Goal: Contribute content

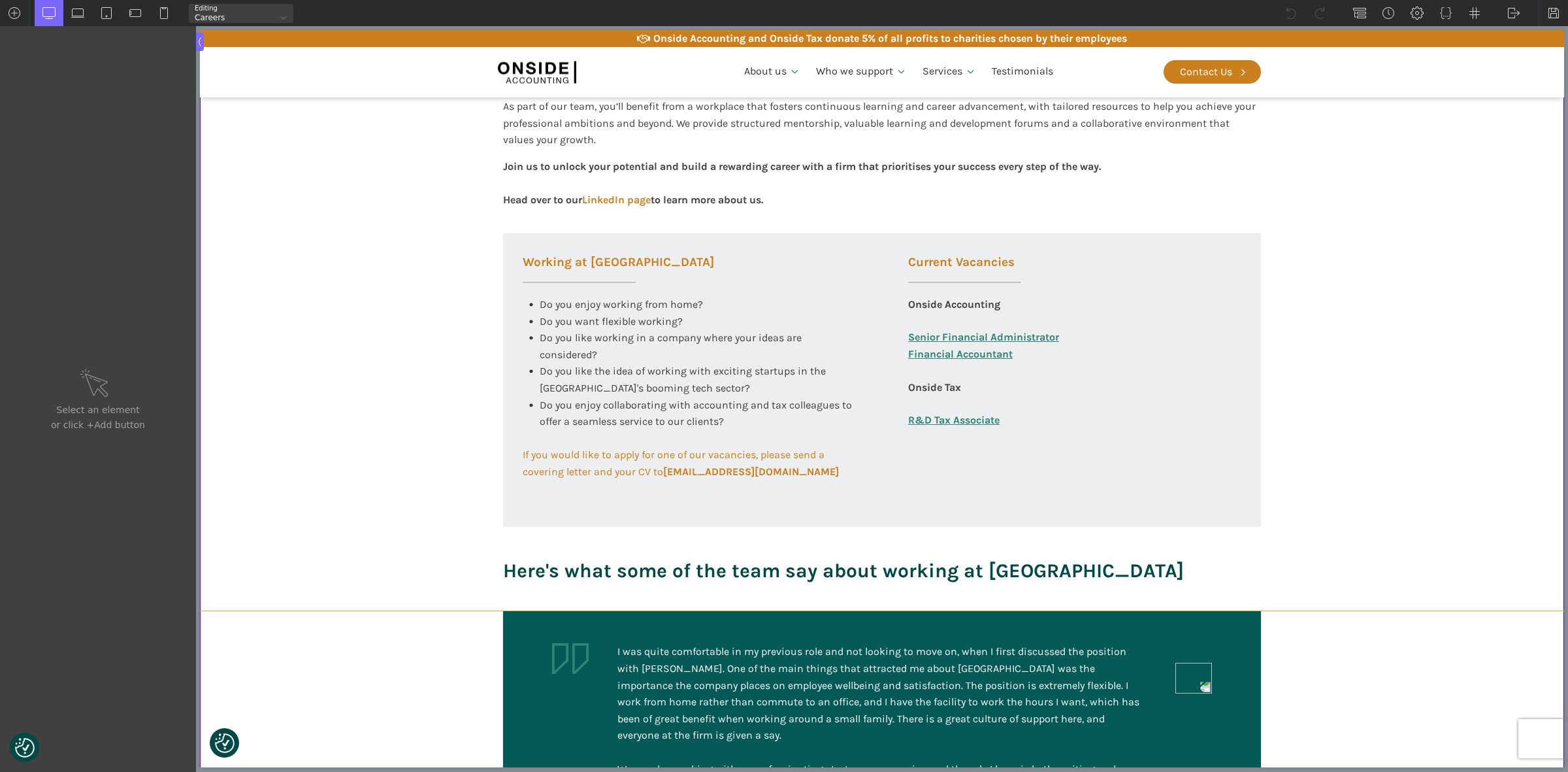
scroll to position [408, 0]
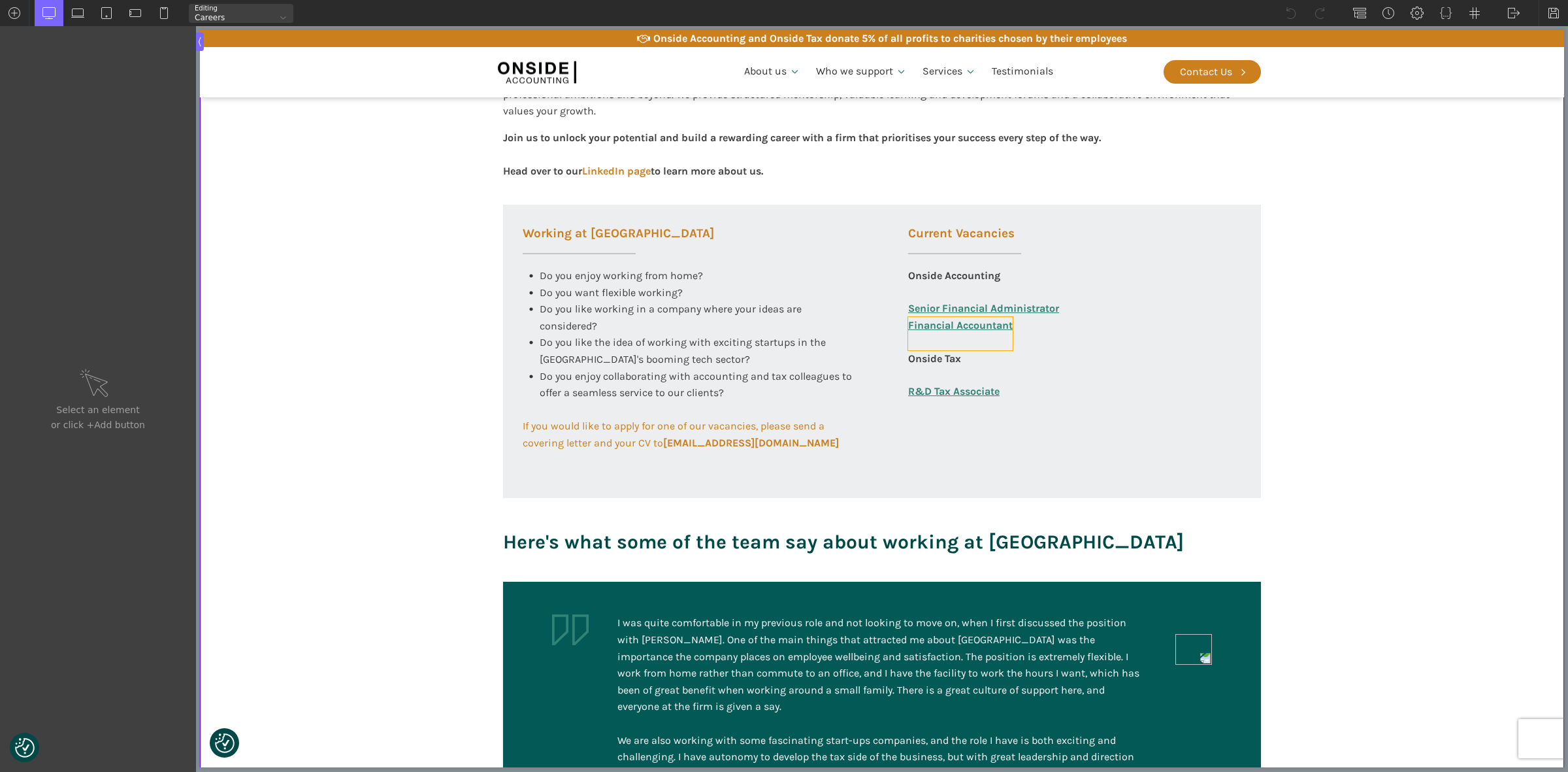
click at [977, 328] on link "Financial Accountant" at bounding box center [960, 333] width 104 height 33
type input "link_text-360-585"
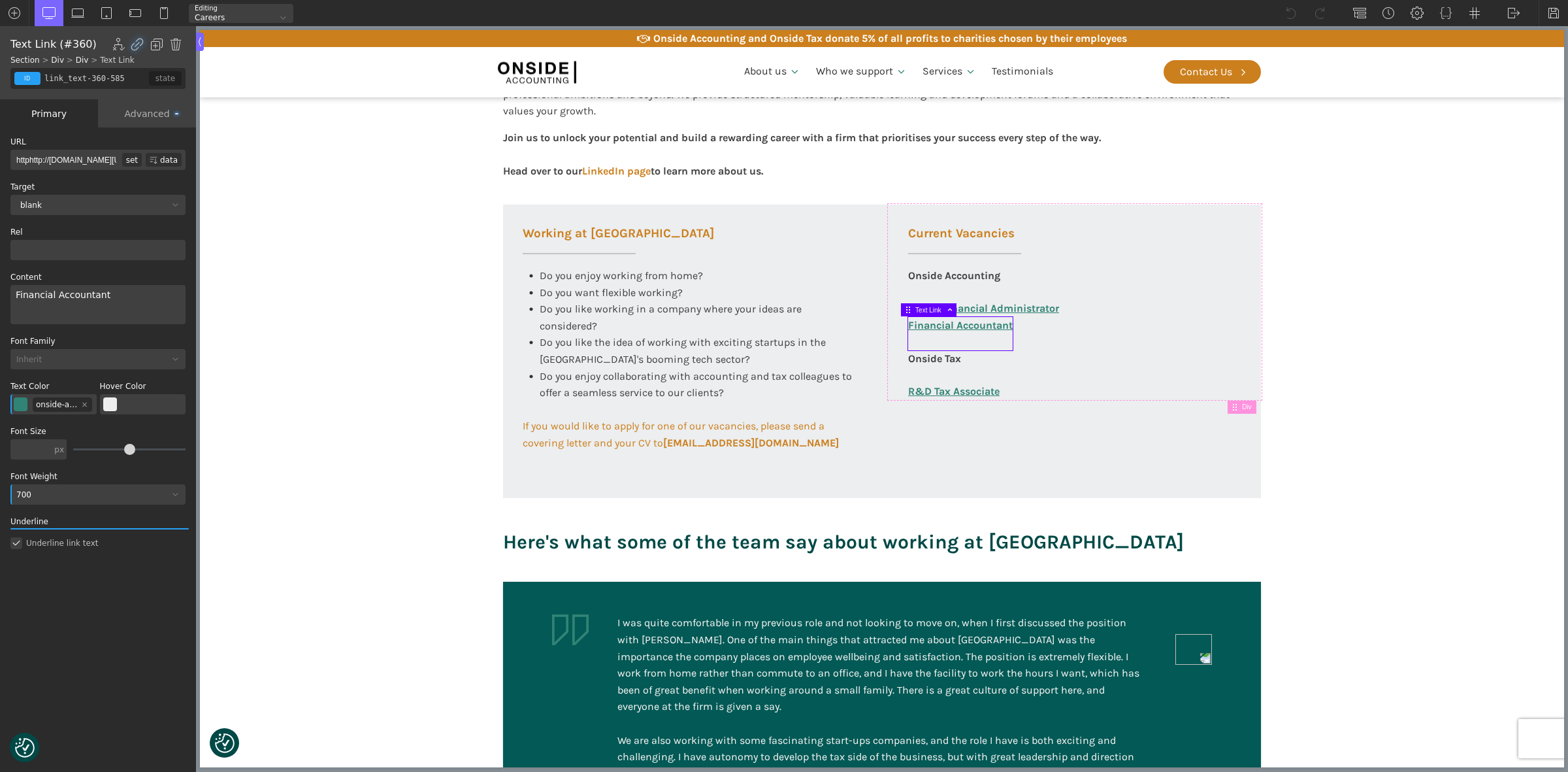
click at [87, 160] on input "httphttp://[DOMAIN_NAME][URL][PERSON_NAME]" at bounding box center [66, 160] width 112 height 20
click at [91, 165] on input "httphttp://[DOMAIN_NAME][URL][PERSON_NAME]" at bounding box center [66, 160] width 112 height 20
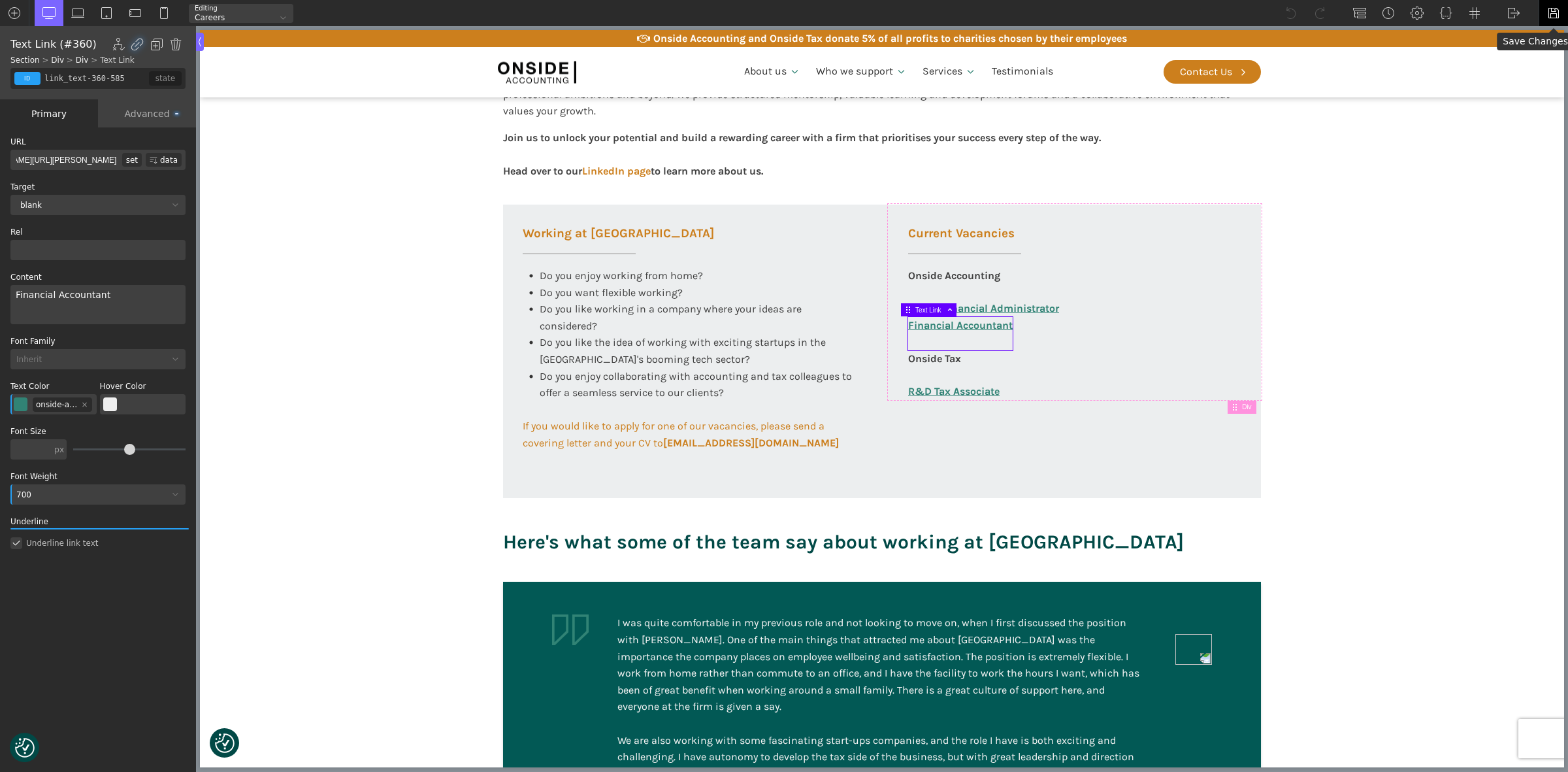
click at [1549, 8] on img at bounding box center [1553, 13] width 13 height 13
click at [62, 162] on input "httphttp://[DOMAIN_NAME][URL][PERSON_NAME]" at bounding box center [66, 160] width 112 height 20
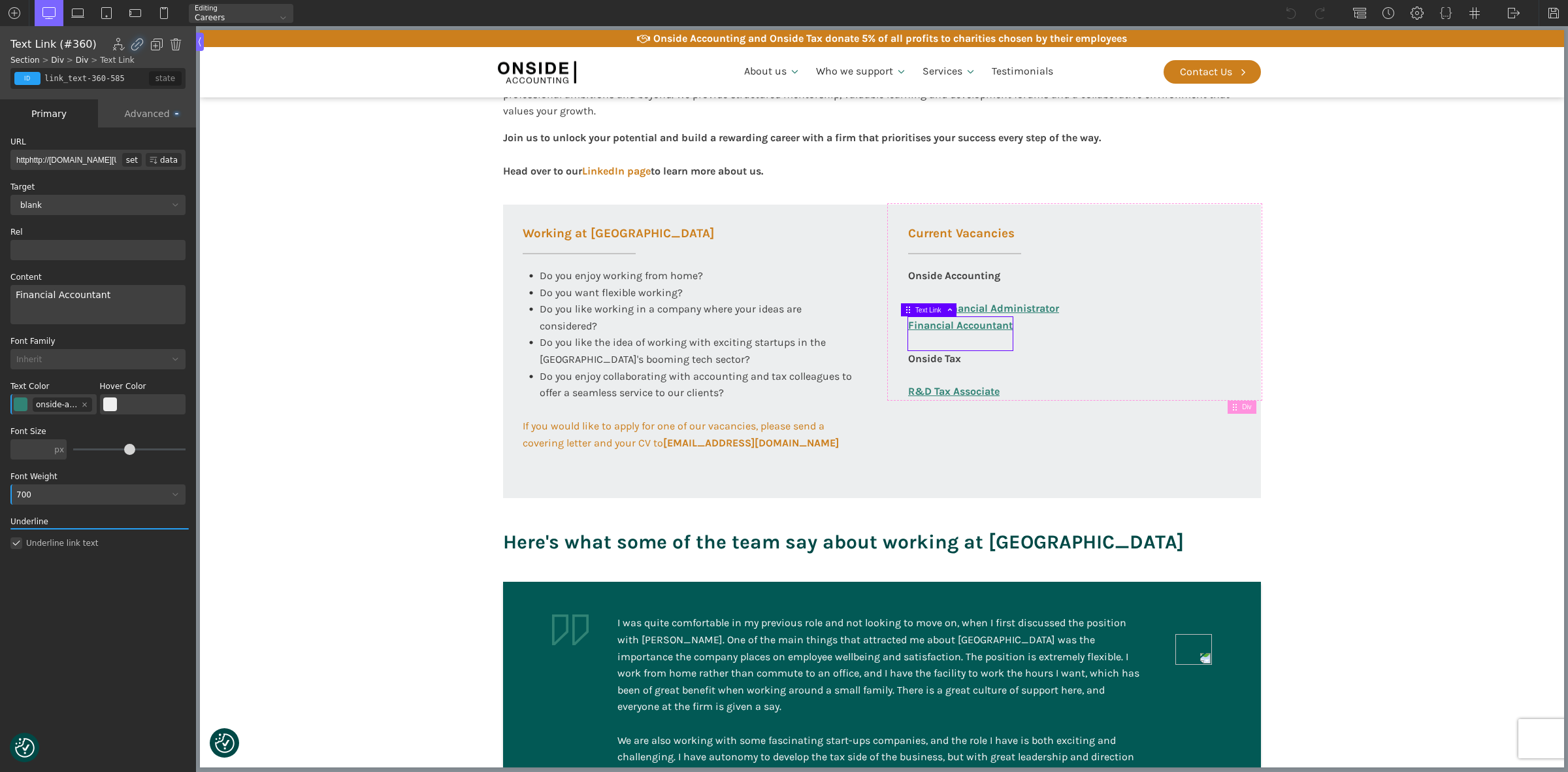
click at [135, 159] on div "set" at bounding box center [132, 160] width 20 height 14
type input "httphttp://[DOMAIN_NAME][URL][PERSON_NAME]"
checkbox input "true"
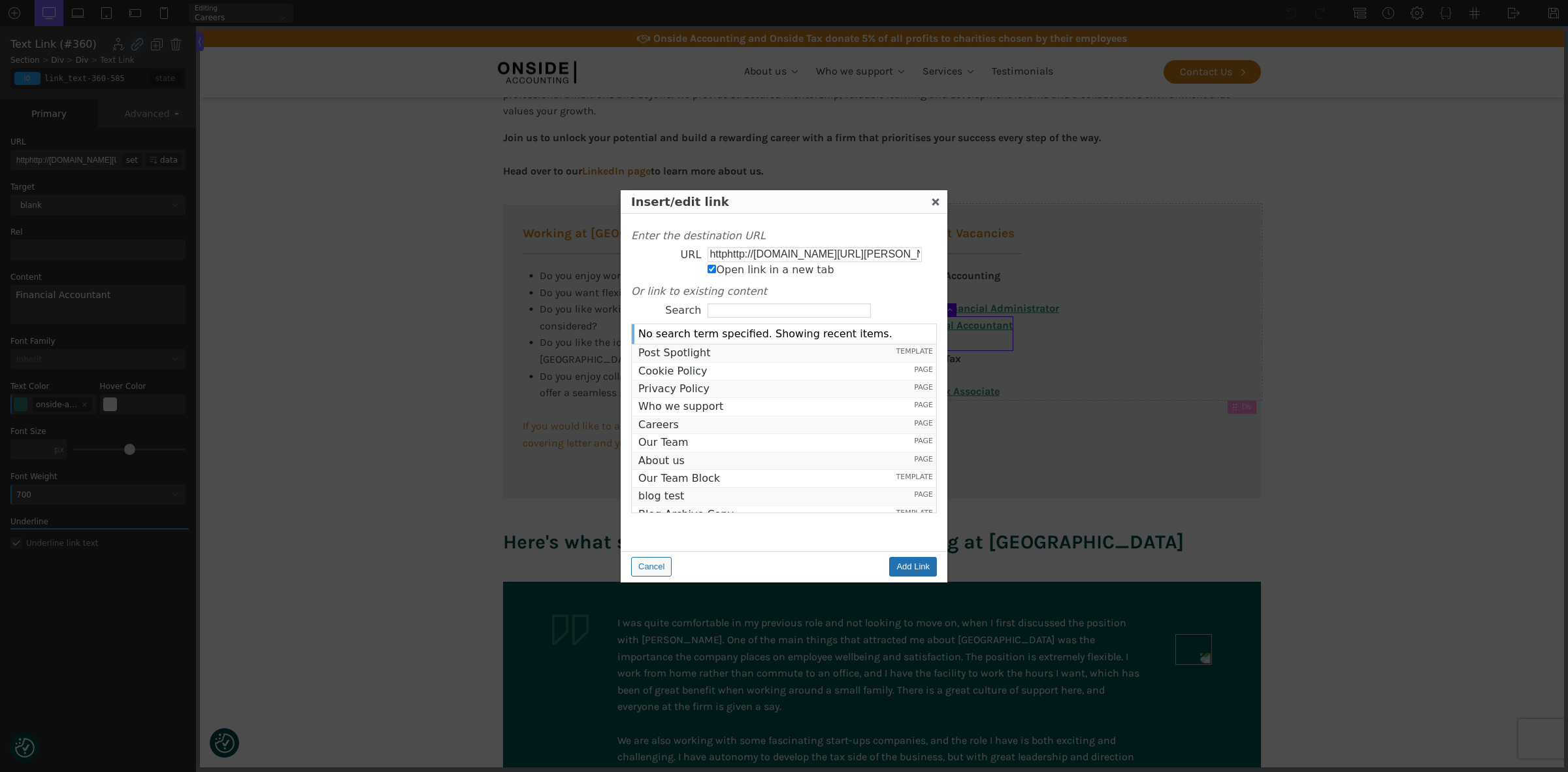
click at [768, 255] on input "httphttp://[DOMAIN_NAME][URL][PERSON_NAME]" at bounding box center [815, 254] width 214 height 14
click at [916, 563] on input "Add Link" at bounding box center [913, 567] width 48 height 20
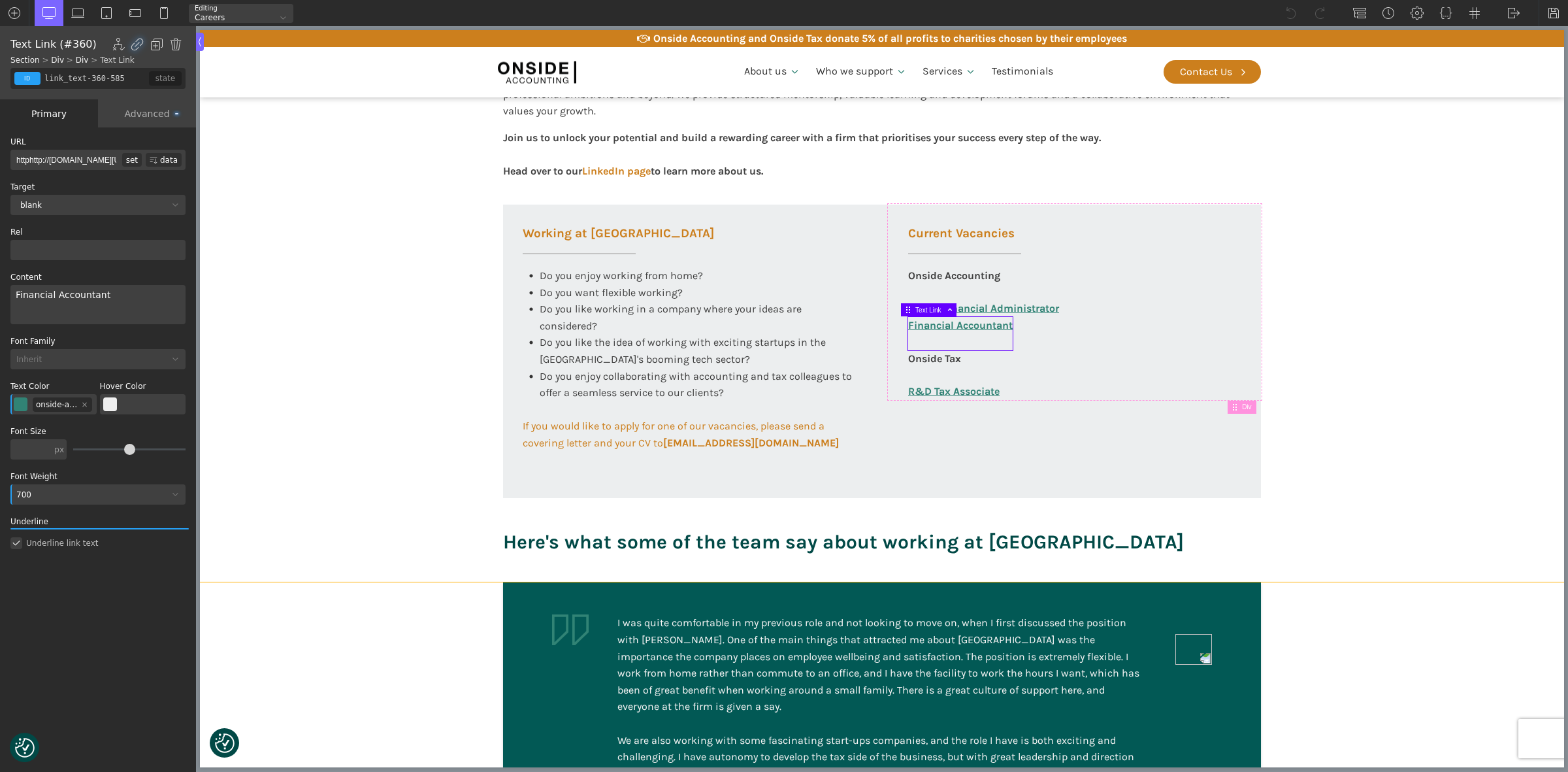
click at [1359, 423] on section "Working at [GEOGRAPHIC_DATA] At Onside Accounting, we are proud to be an ACCA A…" at bounding box center [882, 233] width 1364 height 697
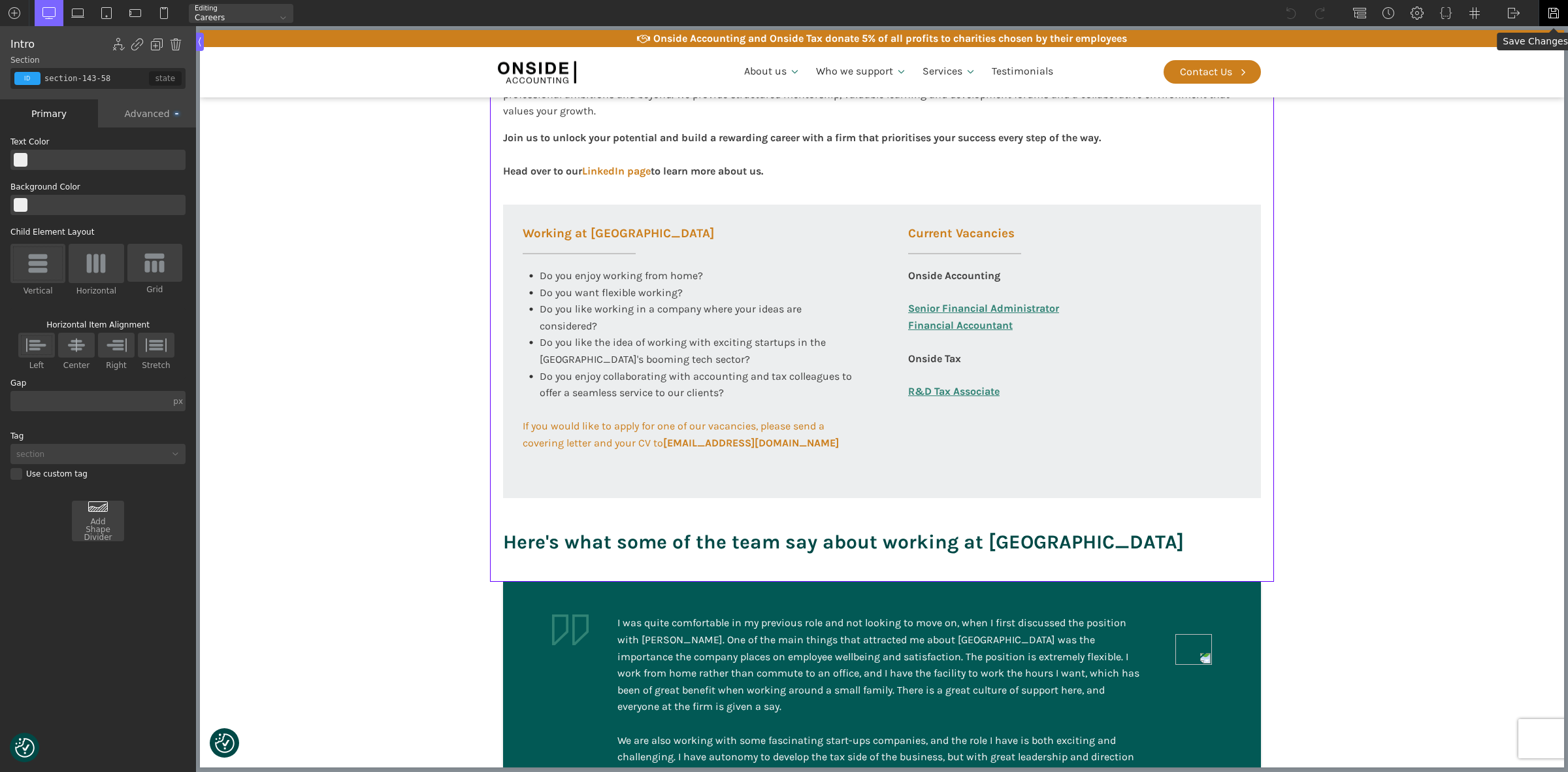
click at [1549, 11] on img at bounding box center [1553, 13] width 13 height 13
click at [987, 318] on link "Financial Accountant" at bounding box center [960, 333] width 104 height 33
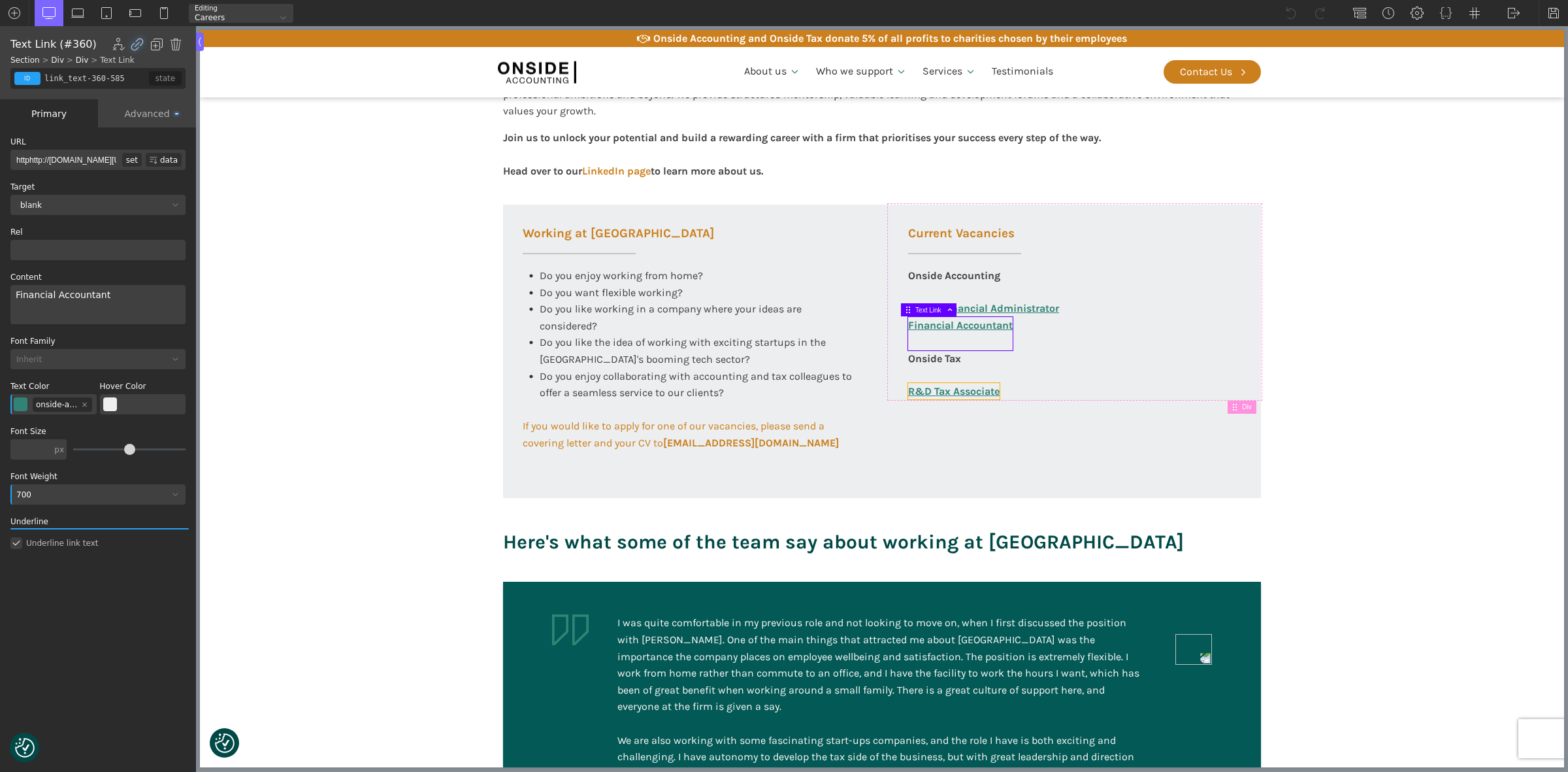
type input "link_text-361-585"
type input "[URL][DOMAIN_NAME][PERSON_NAME]"
click at [978, 389] on link "R&D Tax Associate" at bounding box center [954, 391] width 91 height 17
click at [972, 319] on link "Financial Accountant" at bounding box center [960, 333] width 104 height 33
type input "link_text-360-585"
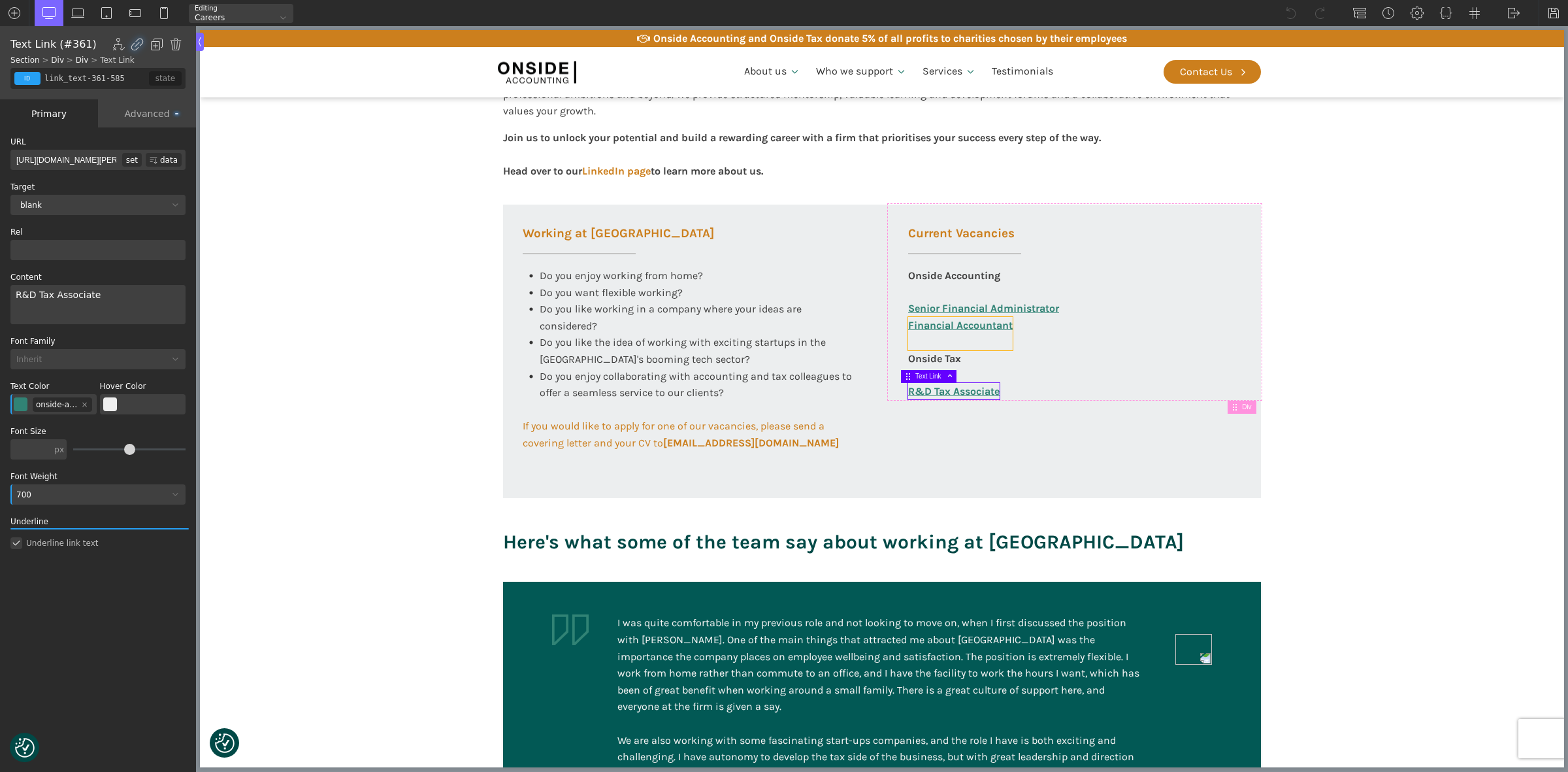
type input "httphttp://[DOMAIN_NAME][URL][PERSON_NAME]"
click at [26, 161] on input "httphttp://[DOMAIN_NAME][URL][PERSON_NAME]" at bounding box center [66, 160] width 112 height 20
type input "[URL][DOMAIN_NAME][PERSON_NAME]"
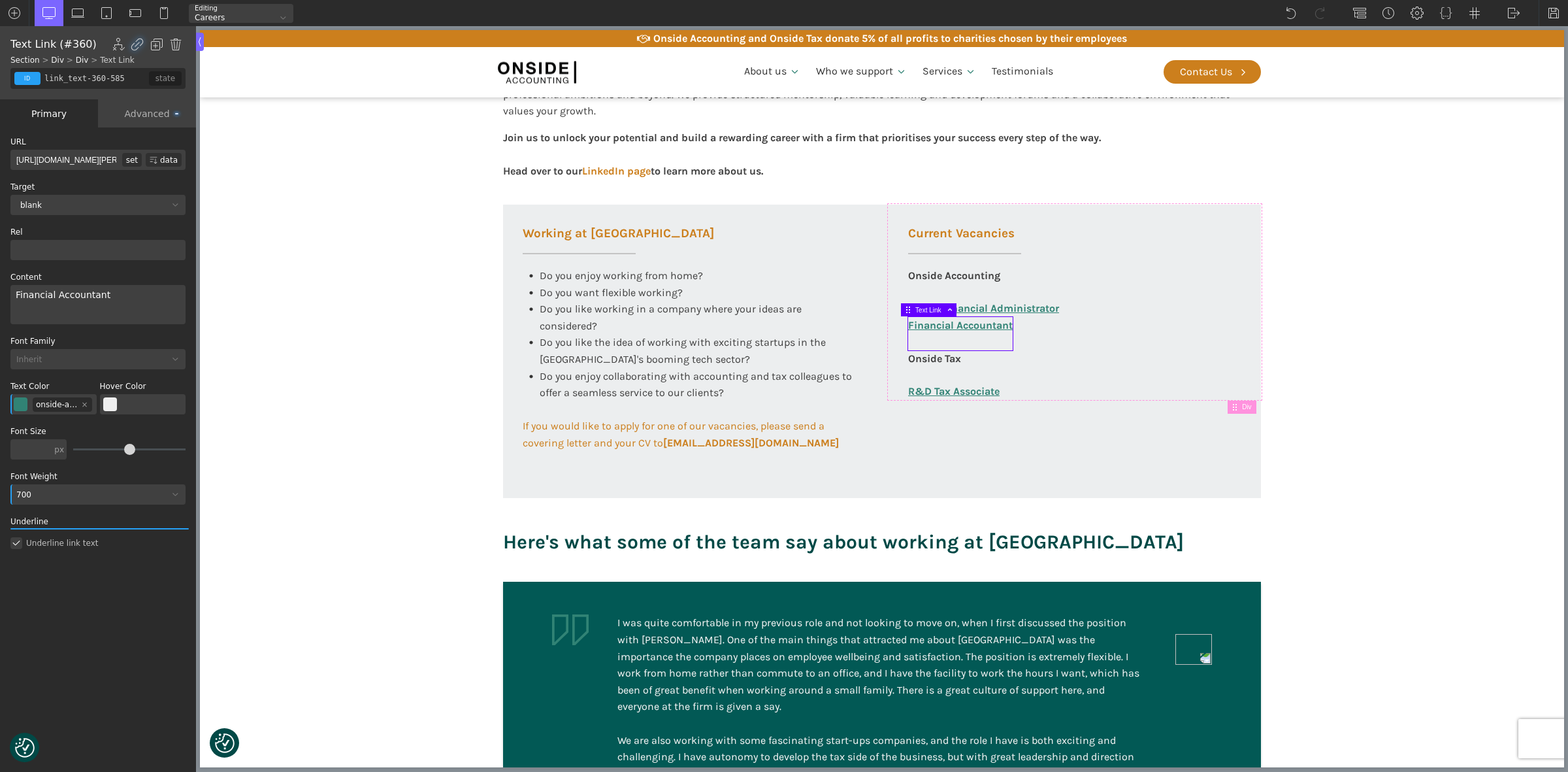
scroll to position [0, 188]
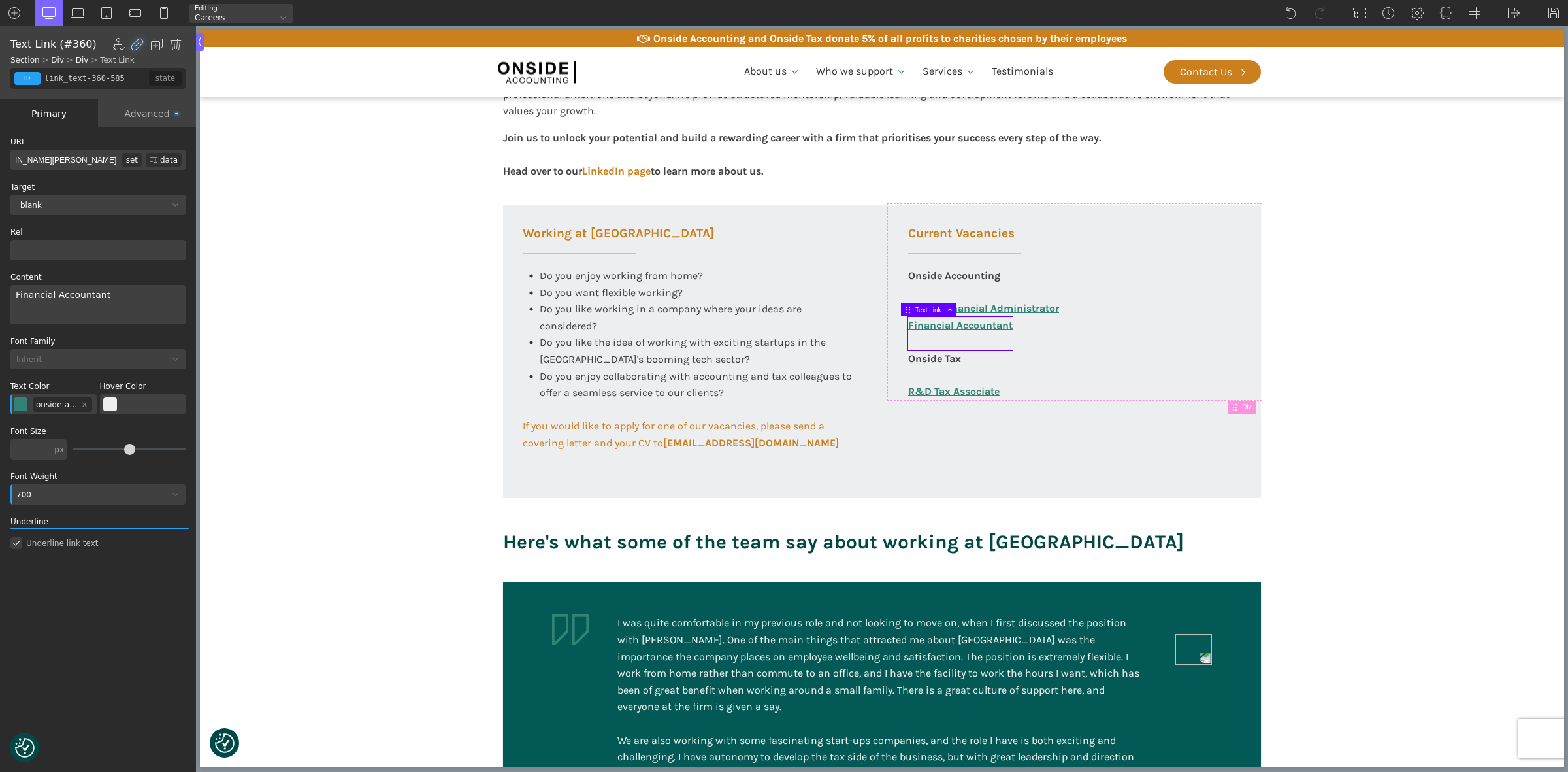
click at [304, 210] on section "Working at [GEOGRAPHIC_DATA] At Onside Accounting, we are proud to be an ACCA A…" at bounding box center [882, 233] width 1364 height 697
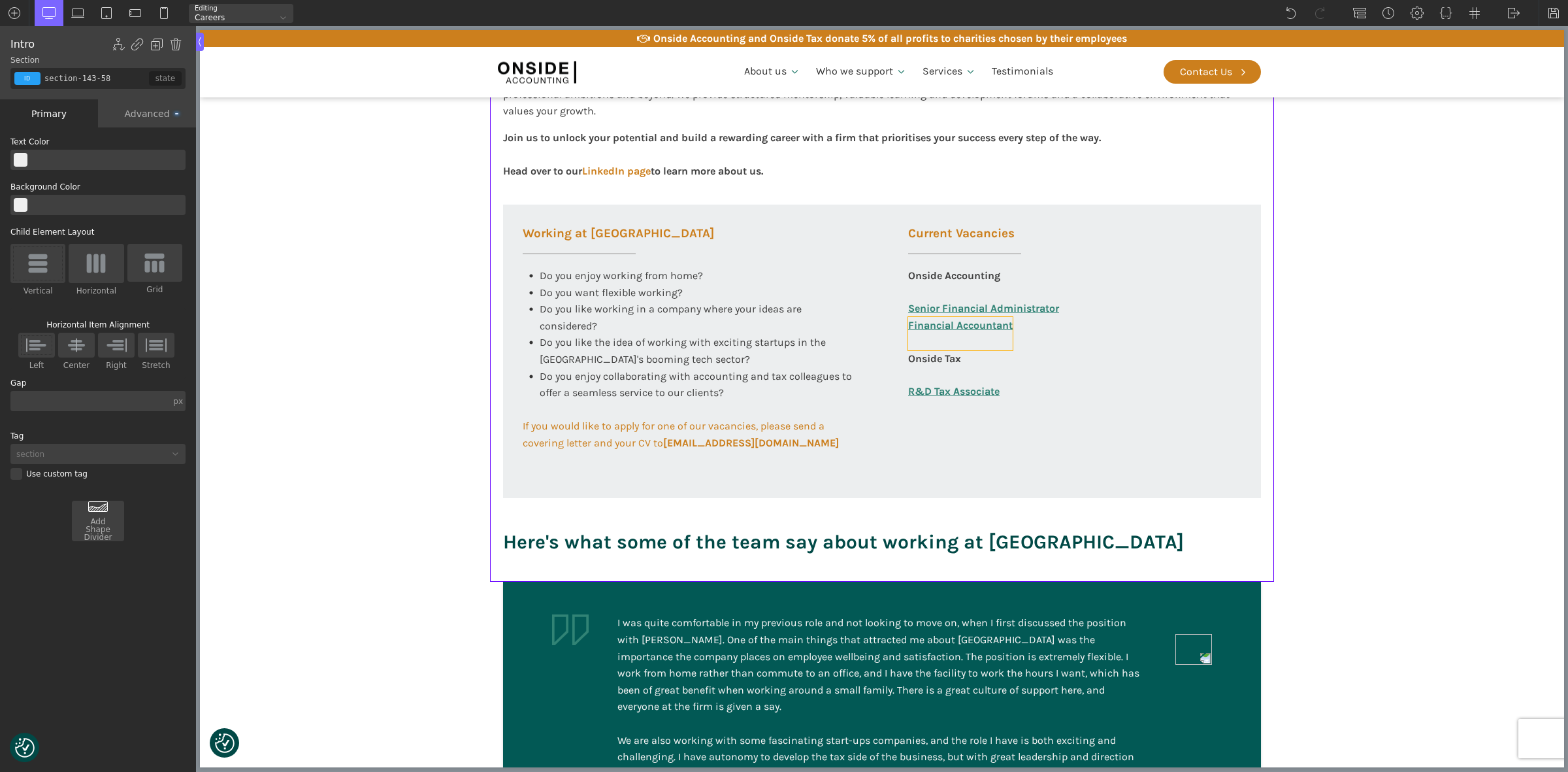
click at [961, 335] on link "Financial Accountant" at bounding box center [960, 333] width 104 height 33
type input "link_text-360-585"
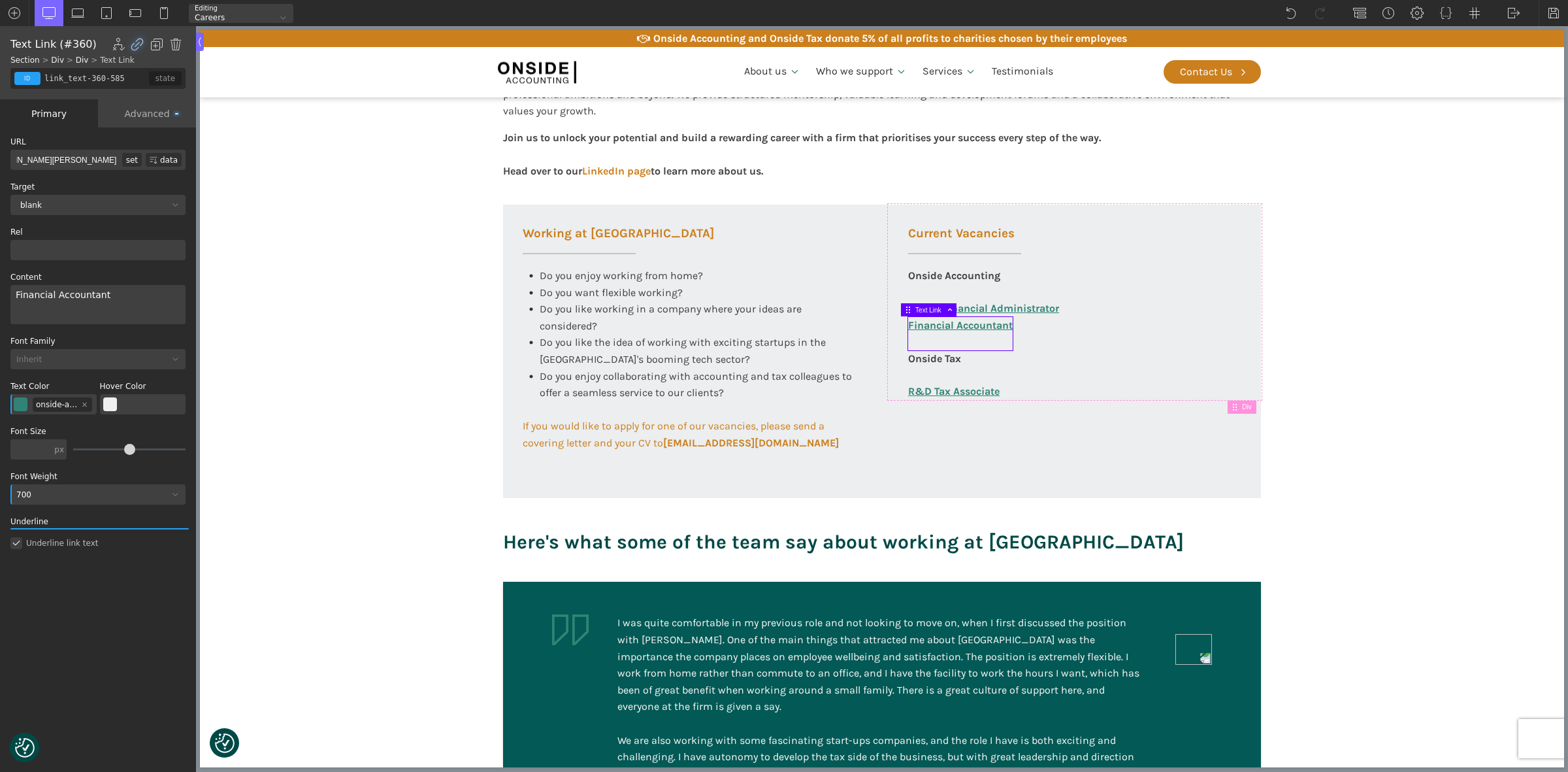
scroll to position [0, 190]
click at [115, 162] on input "[URL][DOMAIN_NAME][PERSON_NAME]" at bounding box center [66, 160] width 112 height 20
click at [1553, 11] on img at bounding box center [1553, 13] width 13 height 13
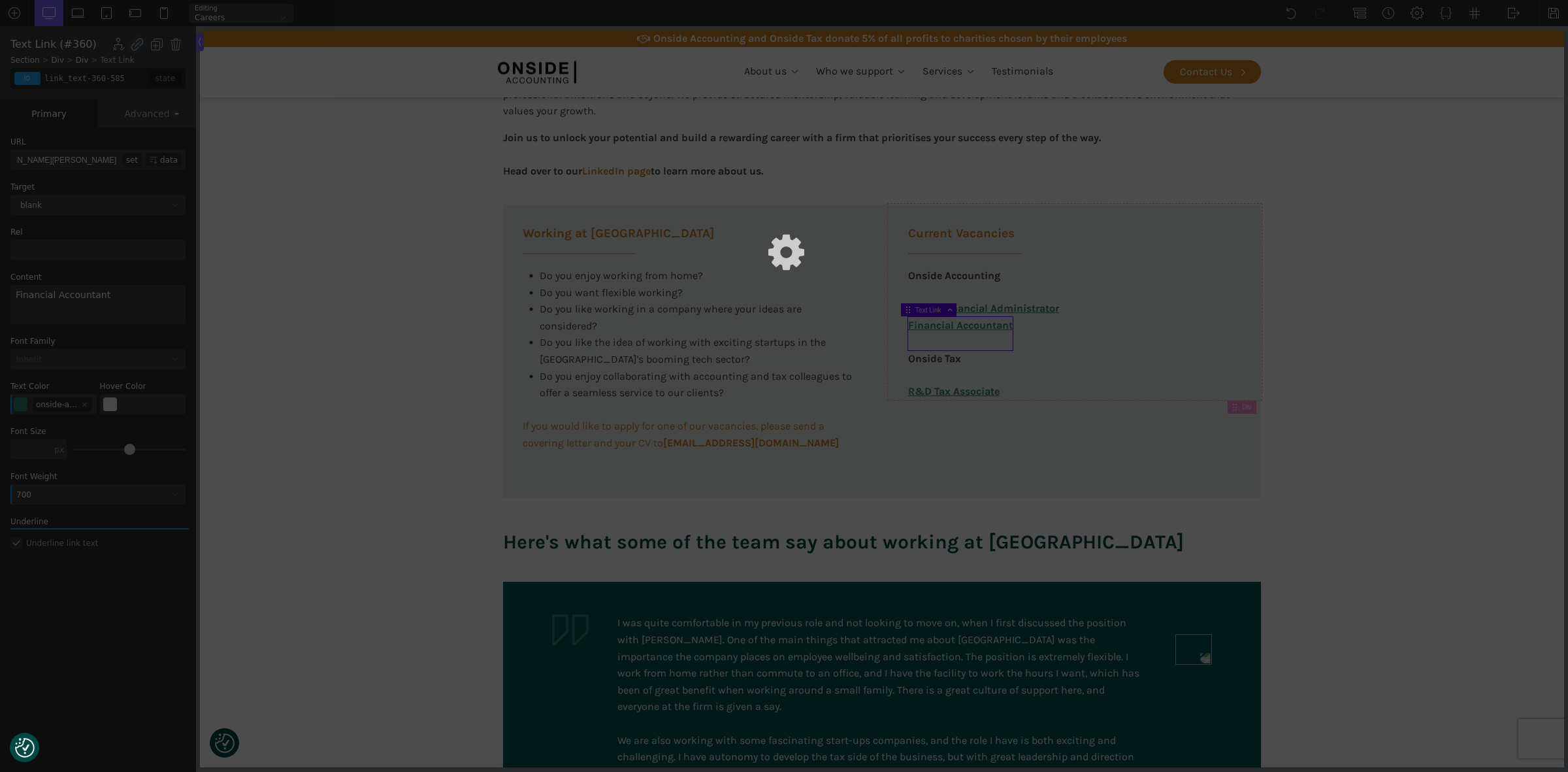
scroll to position [0, 0]
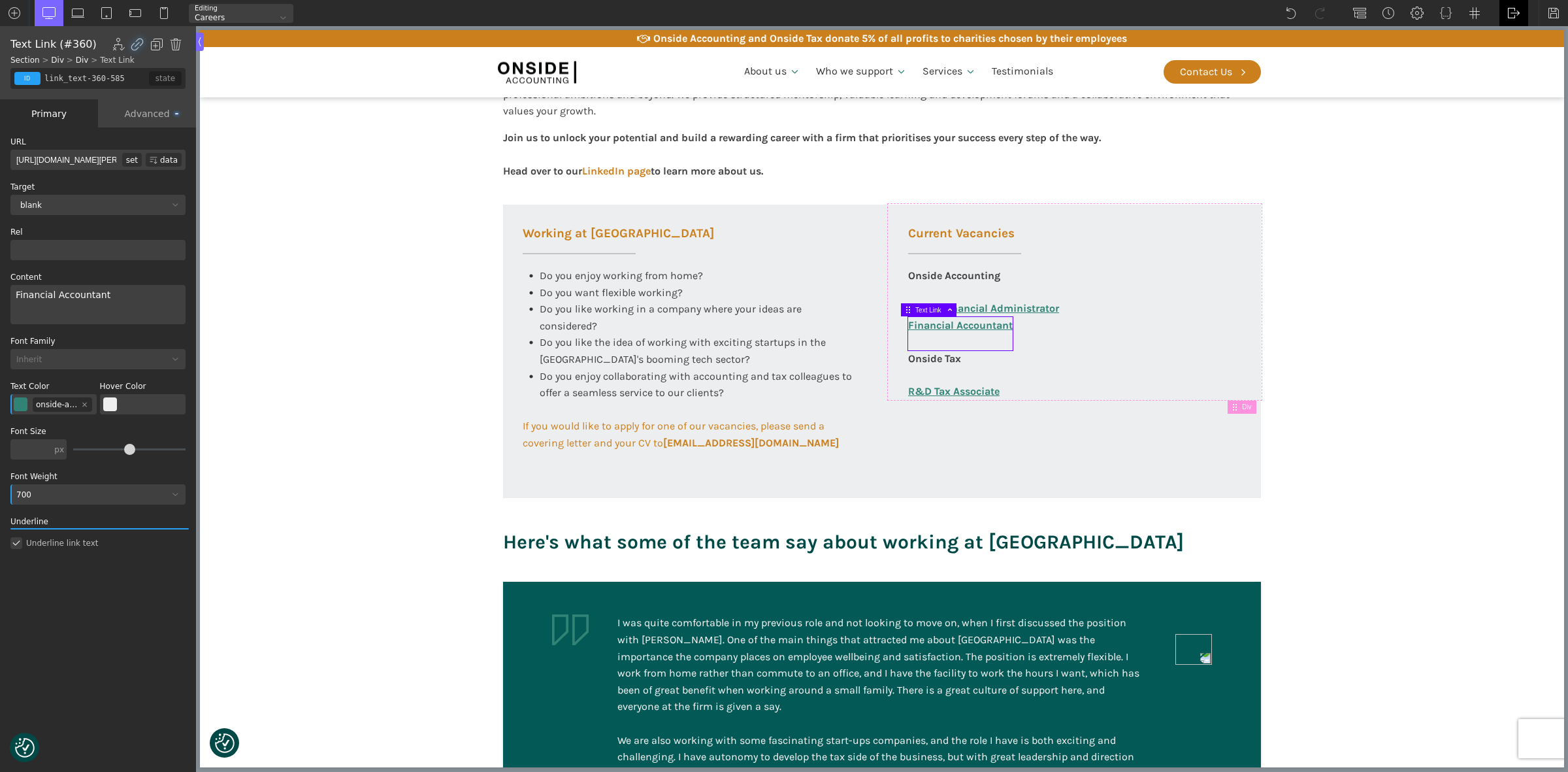
click at [1502, 11] on div "WP Admin [GEOGRAPHIC_DATA] [GEOGRAPHIC_DATA]" at bounding box center [1514, 13] width 29 height 26
drag, startPoint x: 1513, startPoint y: 31, endPoint x: 1461, endPoint y: 13, distance: 55.0
click at [1513, 31] on link "WP Admin" at bounding box center [1527, 33] width 55 height 21
